Goal: Task Accomplishment & Management: Use online tool/utility

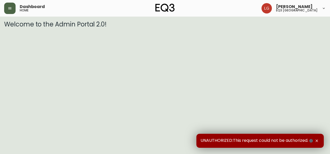
click at [12, 8] on button "button" at bounding box center [9, 8] width 11 height 11
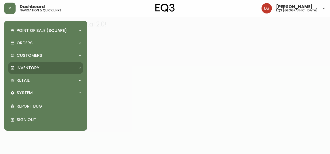
click at [30, 69] on p "Inventory" at bounding box center [28, 68] width 23 height 6
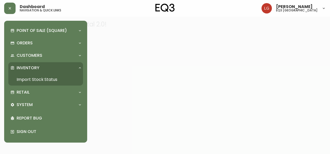
click at [34, 83] on link "Import Stock Status" at bounding box center [45, 80] width 75 height 12
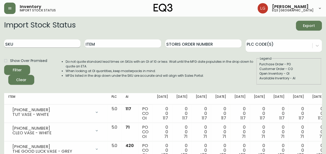
click at [64, 45] on input "SKU" at bounding box center [42, 43] width 76 height 8
type input "[PHONE_NUMBER]"
click at [4, 65] on button "Filter" at bounding box center [17, 70] width 26 height 10
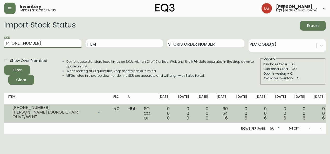
click at [97, 113] on icon at bounding box center [99, 112] width 4 height 4
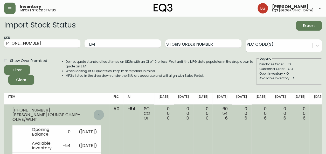
click at [97, 115] on icon at bounding box center [99, 115] width 4 height 4
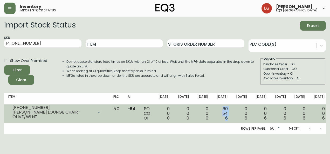
drag, startPoint x: 205, startPoint y: 118, endPoint x: 199, endPoint y: 107, distance: 12.9
click at [212, 107] on td "60 54 6" at bounding box center [221, 113] width 19 height 18
drag, startPoint x: 199, startPoint y: 107, endPoint x: 209, endPoint y: 122, distance: 17.8
click at [232, 122] on td "0 0 6" at bounding box center [241, 113] width 19 height 18
drag, startPoint x: 203, startPoint y: 121, endPoint x: 199, endPoint y: 114, distance: 7.1
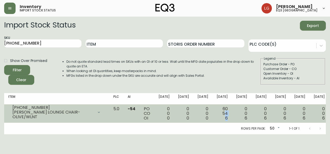
click at [217, 114] on div "60 54 6" at bounding box center [222, 114] width 11 height 14
